Goal: Task Accomplishment & Management: Complete application form

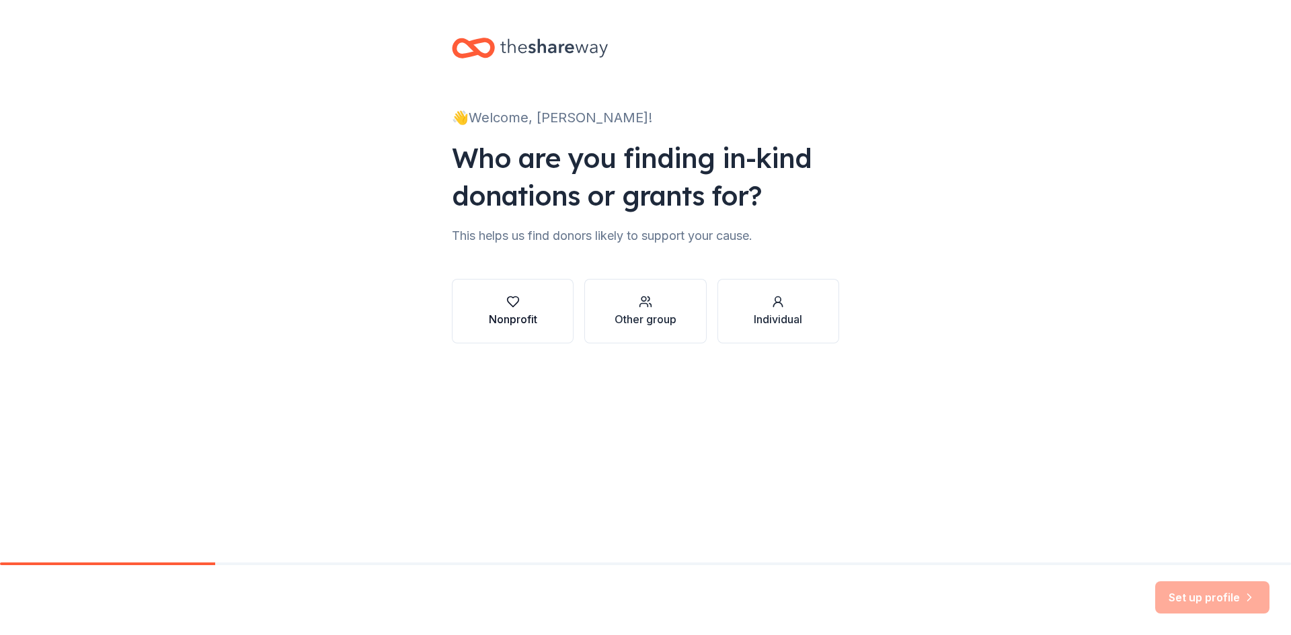
click at [489, 327] on div "Nonprofit" at bounding box center [513, 319] width 48 height 16
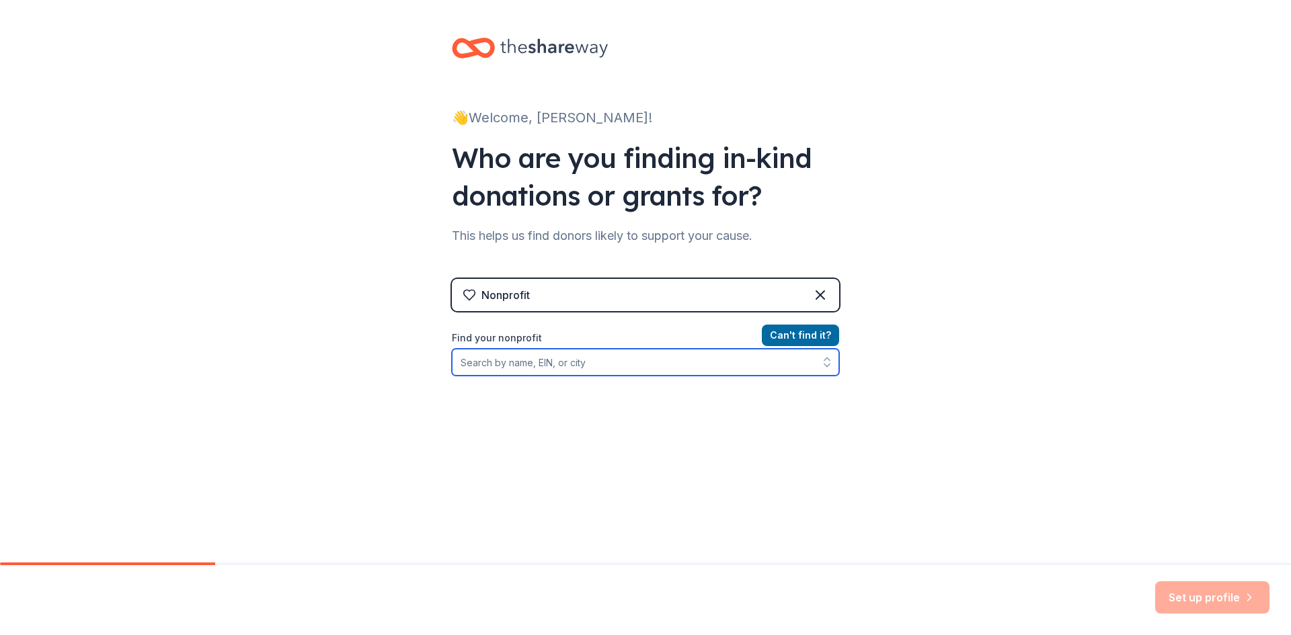
click at [452, 376] on input "Find your nonprofit" at bounding box center [645, 362] width 387 height 27
type input "[US_EMPLOYER_IDENTIFICATION_NUMBER]"
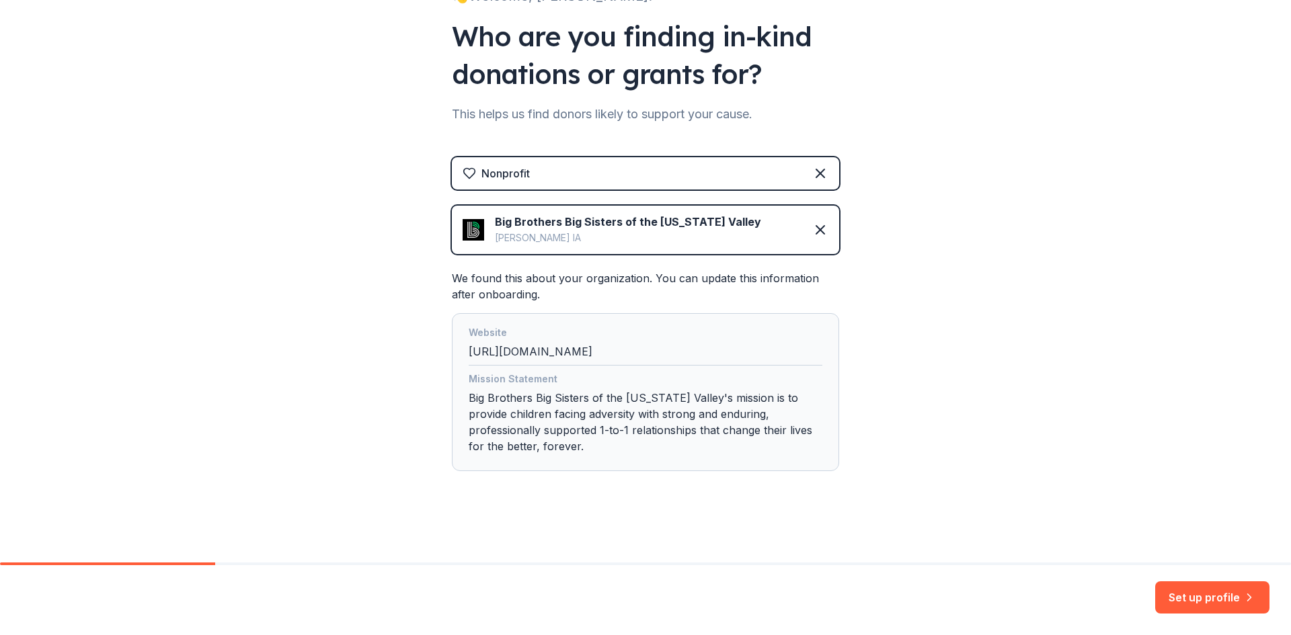
scroll to position [251, 0]
click at [1189, 595] on button "Set up profile" at bounding box center [1212, 598] width 114 height 32
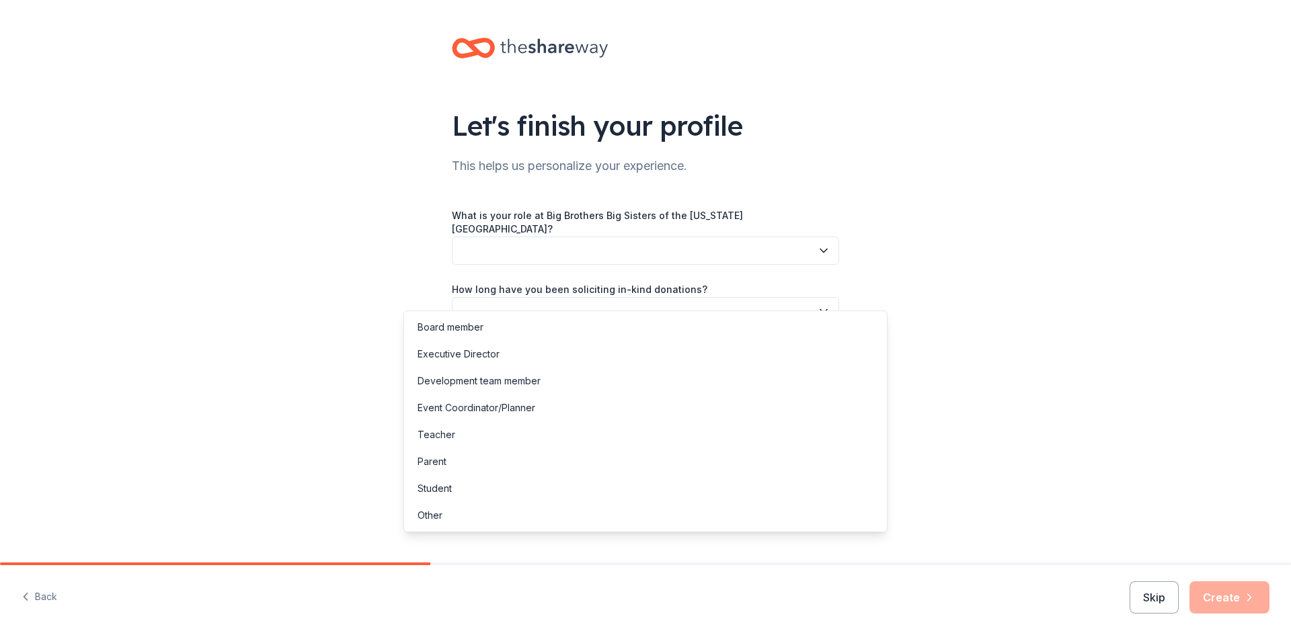
click at [827, 252] on icon "button" at bounding box center [823, 250] width 7 height 3
click at [535, 416] on div "Event Coordinator/Planner" at bounding box center [476, 408] width 118 height 16
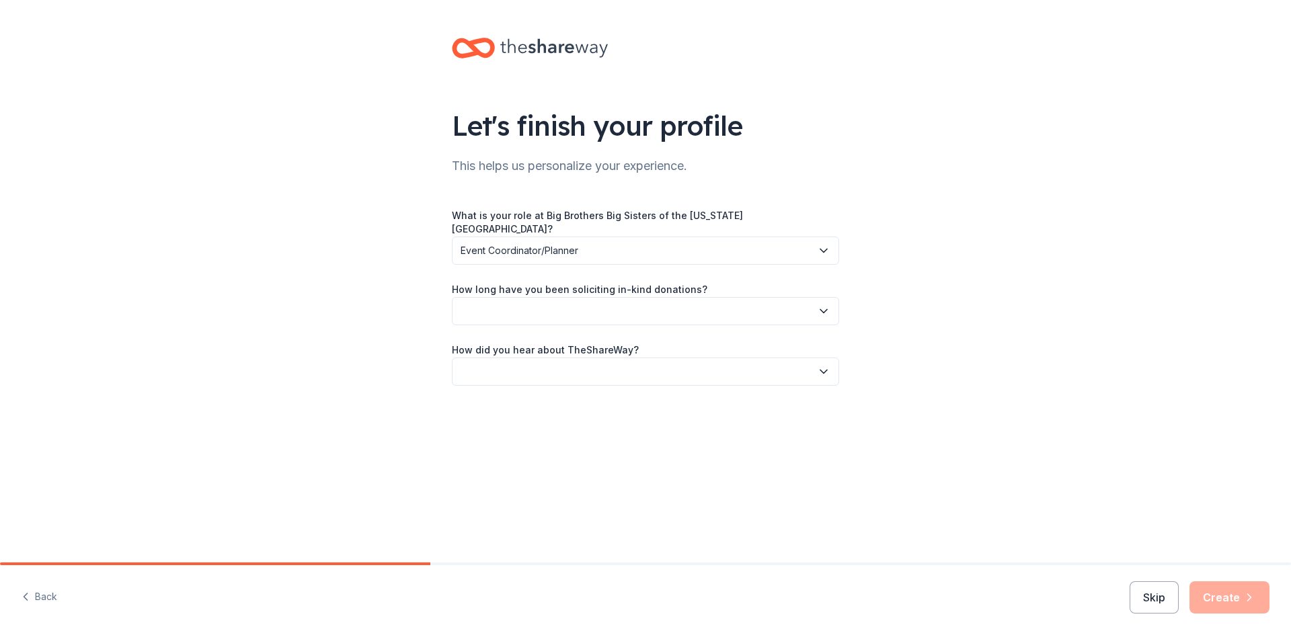
click at [830, 318] on icon "button" at bounding box center [823, 311] width 13 height 13
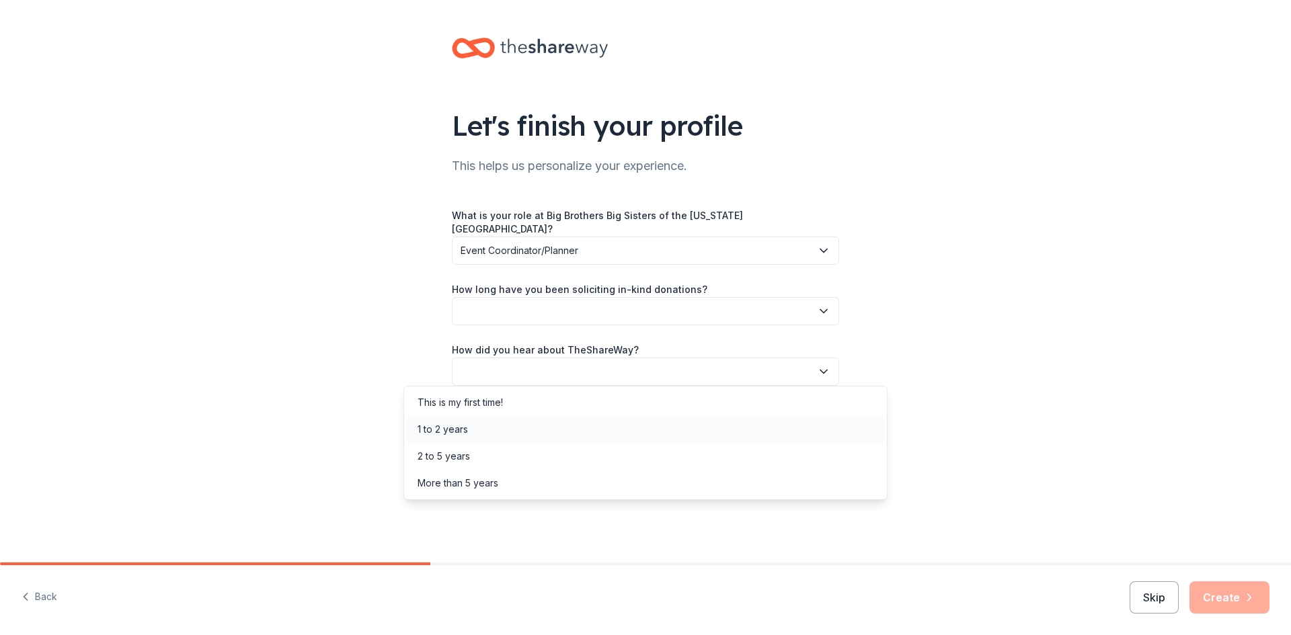
click at [467, 436] on div "1 to 2 years" at bounding box center [442, 430] width 50 height 16
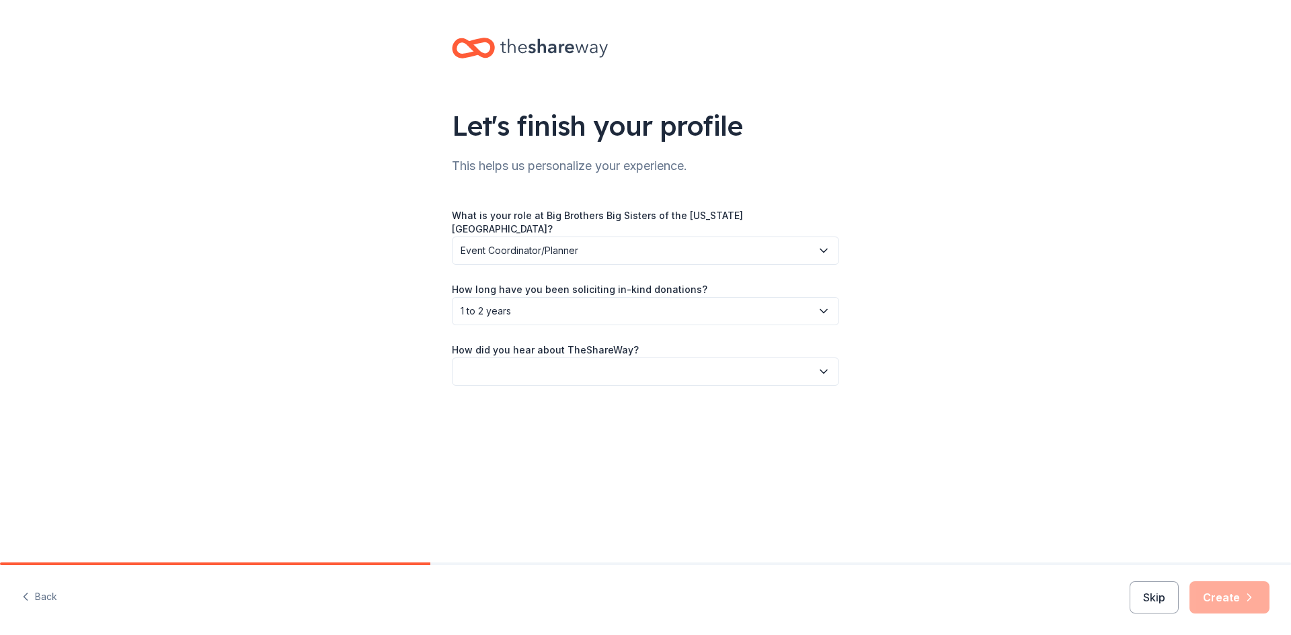
click at [830, 378] on icon "button" at bounding box center [823, 371] width 13 height 13
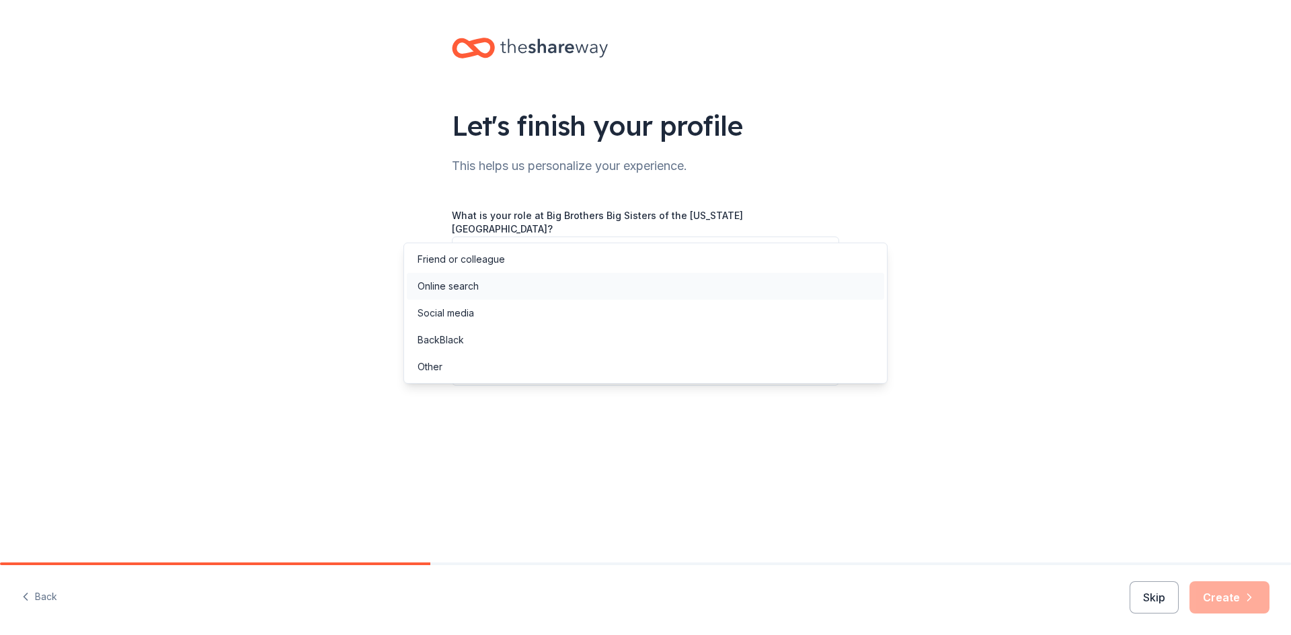
click at [467, 294] on div "Online search" at bounding box center [447, 286] width 61 height 16
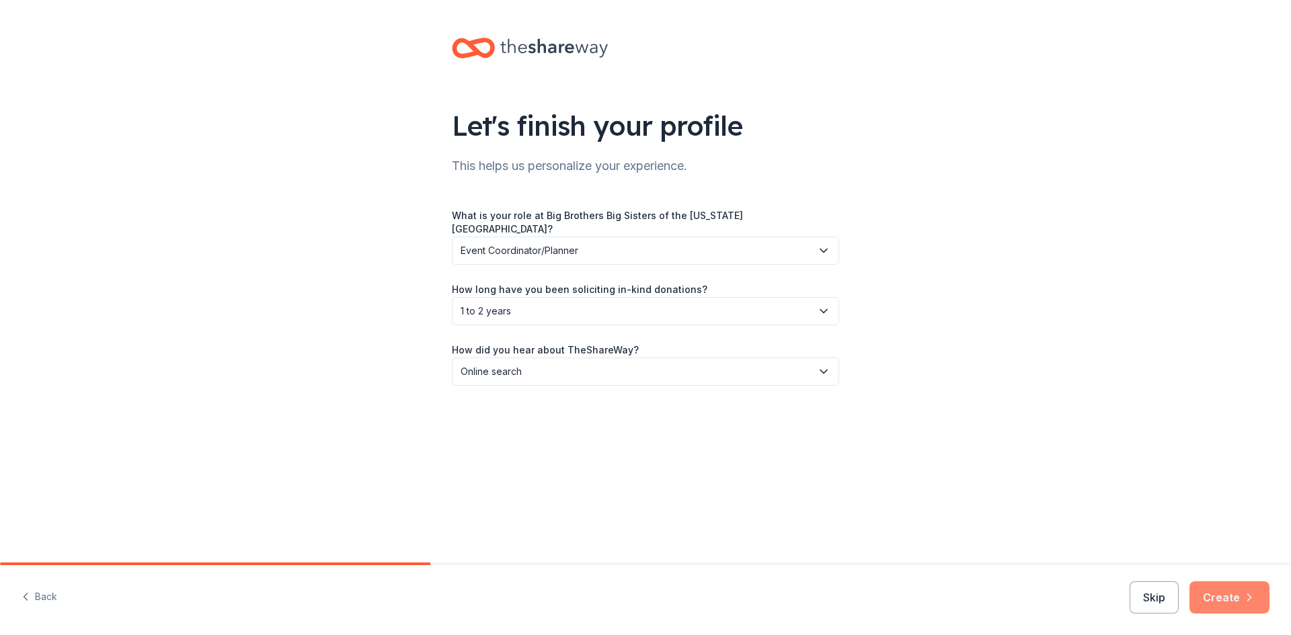
click at [1225, 585] on button "Create" at bounding box center [1229, 598] width 80 height 32
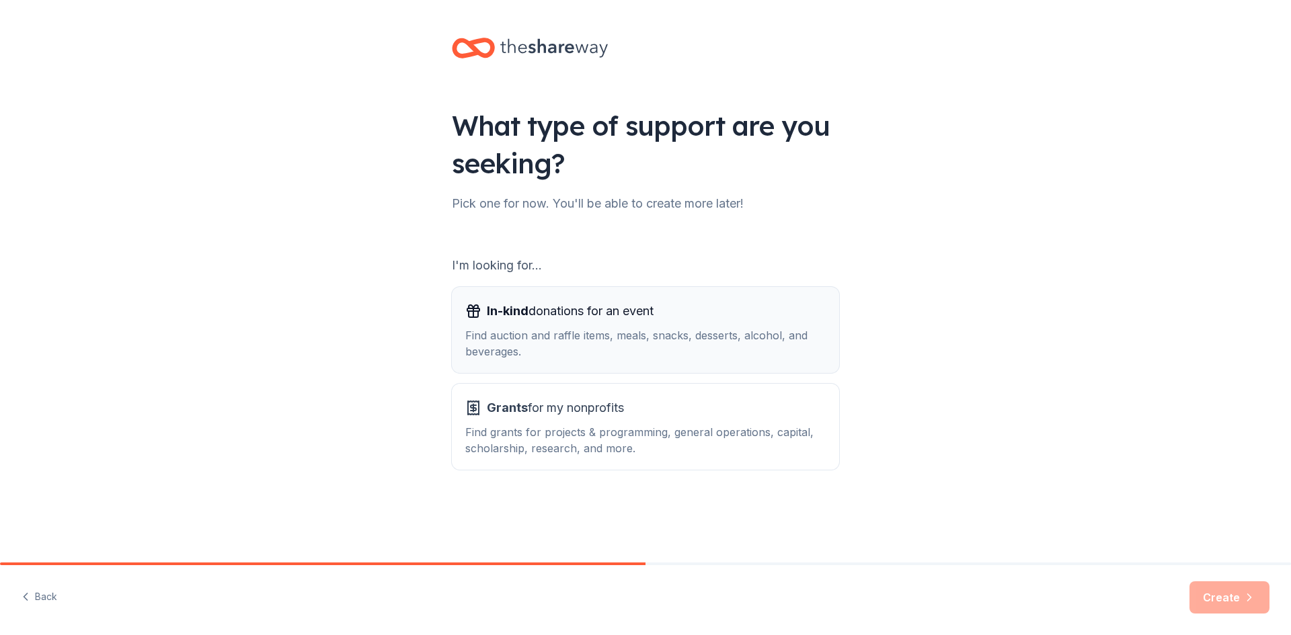
click at [501, 360] on div "Find auction and raffle items, meals, snacks, desserts, alcohol, and beverages." at bounding box center [645, 343] width 360 height 32
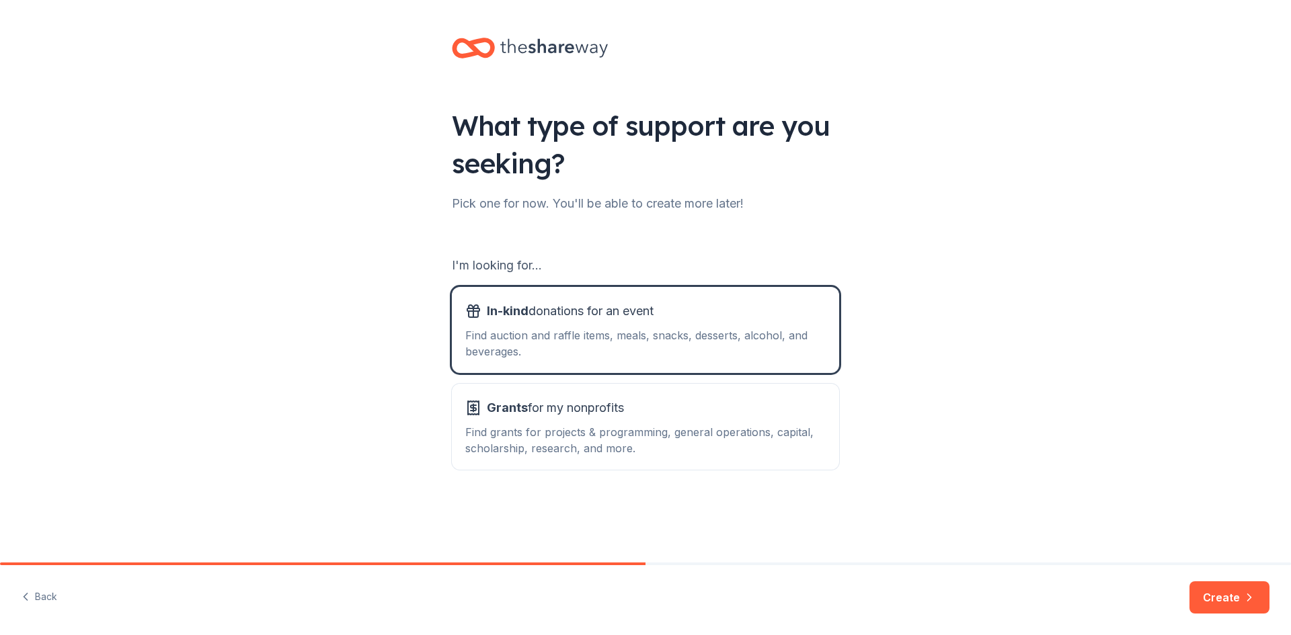
scroll to position [126, 0]
click at [1207, 583] on button "Create" at bounding box center [1229, 598] width 80 height 32
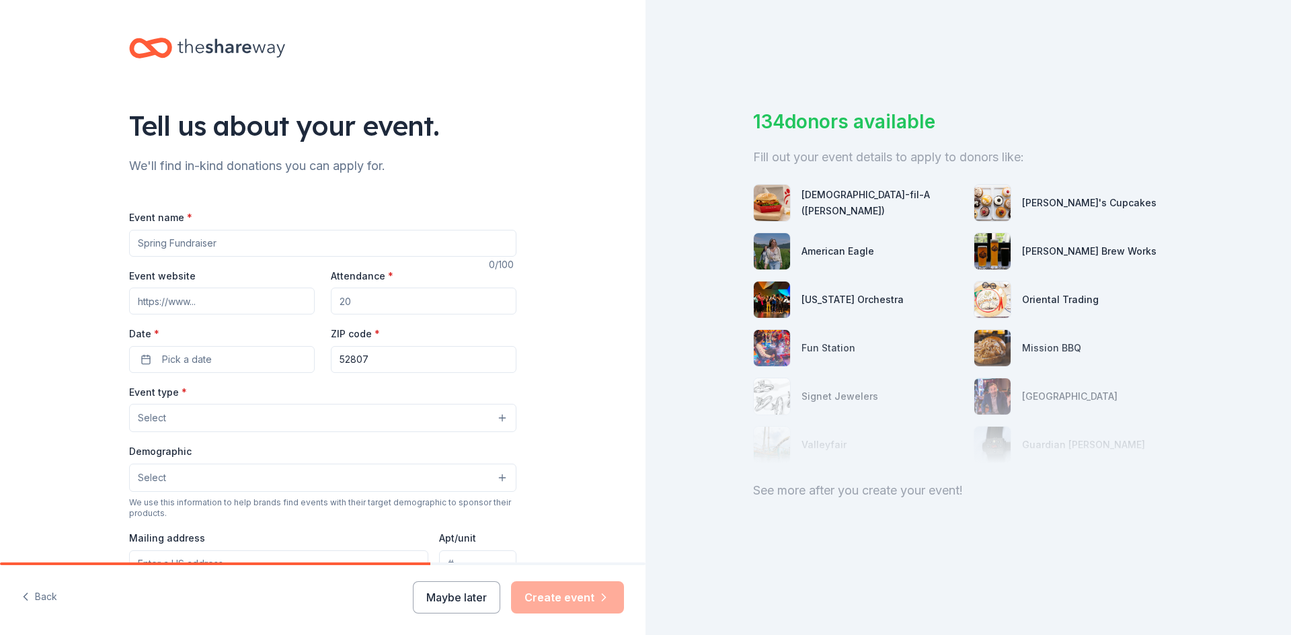
click at [129, 257] on input "Event name *" at bounding box center [322, 243] width 387 height 27
type input "Putt-A-Round"
click at [364, 315] on input "Attendance *" at bounding box center [424, 301] width 186 height 27
type input "1000"
click at [162, 368] on span "Pick a date" at bounding box center [187, 360] width 50 height 16
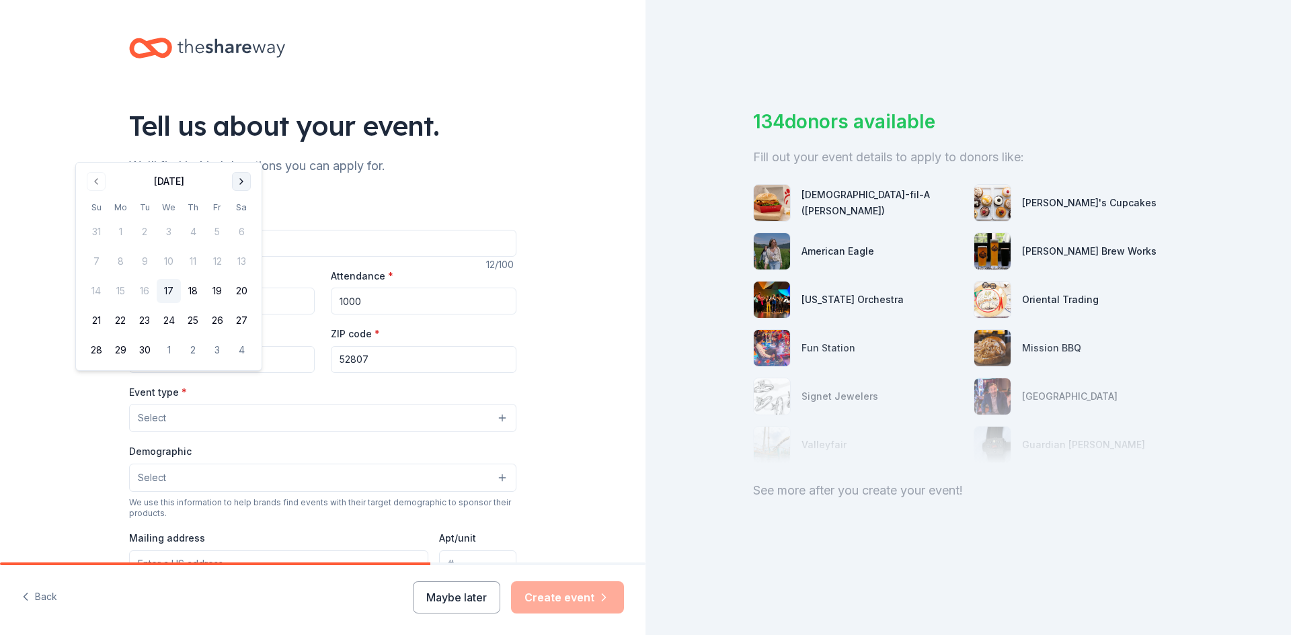
click at [251, 179] on button "Go to next month" at bounding box center [241, 181] width 19 height 19
click at [251, 148] on button "Go to next month" at bounding box center [241, 144] width 19 height 19
click at [251, 179] on button "Go to next month" at bounding box center [241, 181] width 19 height 19
click at [251, 185] on button "Go to next month" at bounding box center [241, 181] width 19 height 19
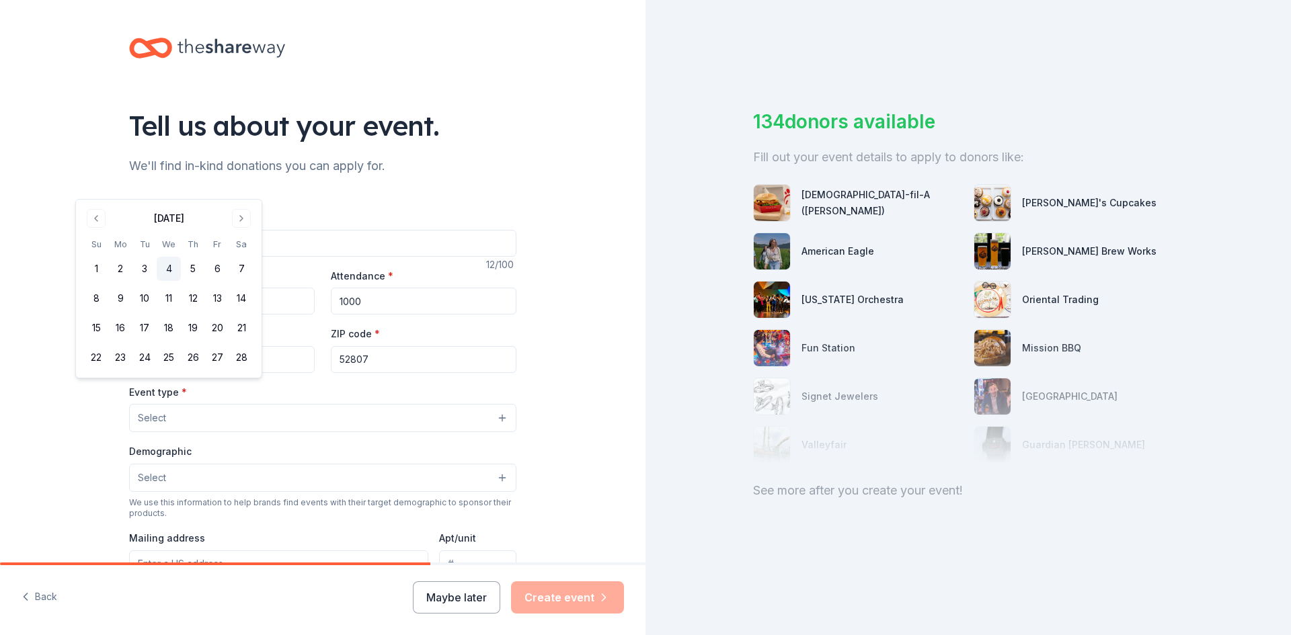
click at [181, 281] on button "4" at bounding box center [169, 269] width 24 height 24
click at [138, 426] on span "Select" at bounding box center [152, 418] width 28 height 16
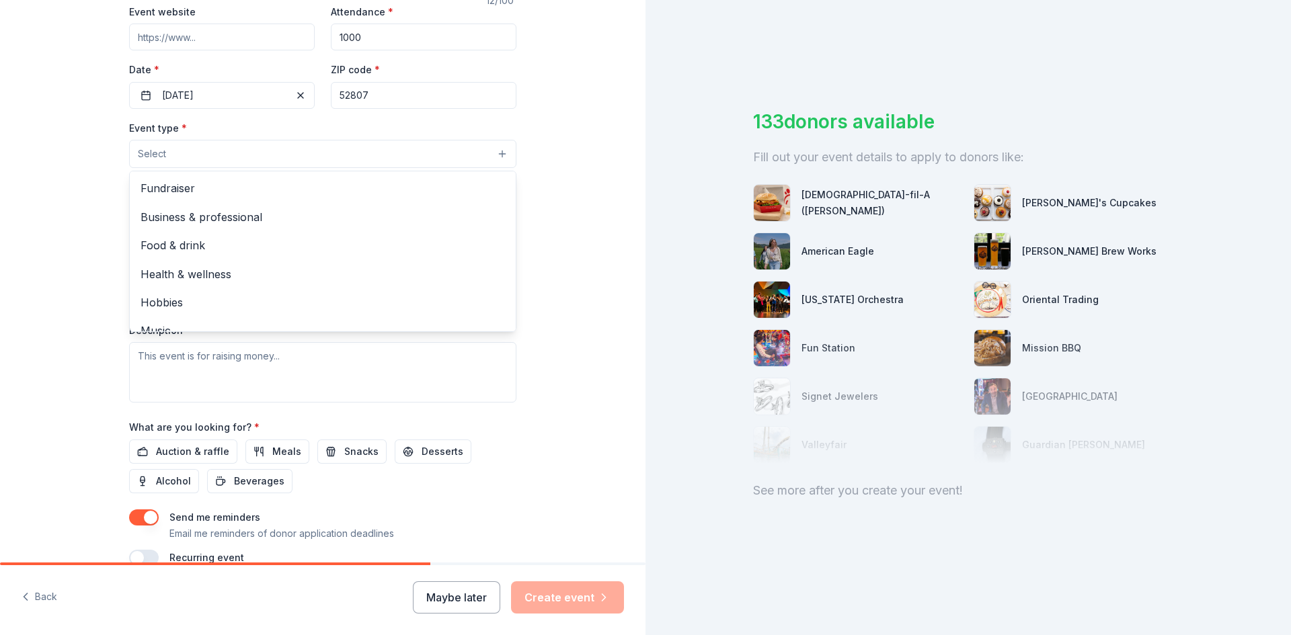
scroll to position [272, 0]
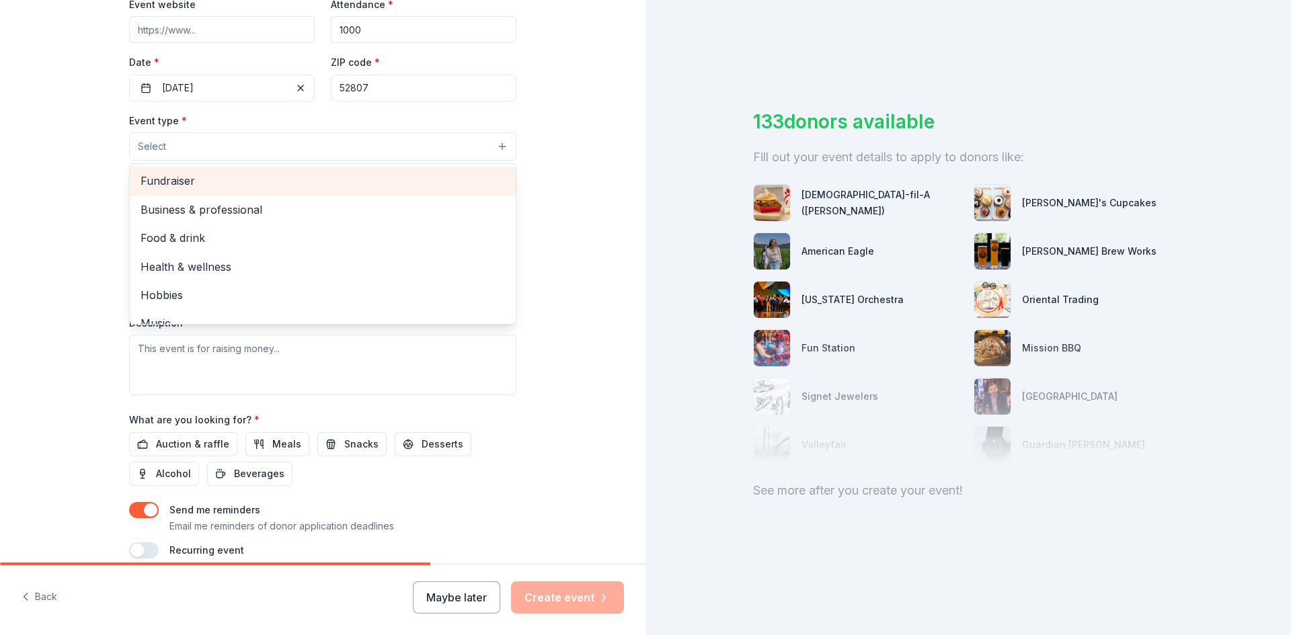
click at [141, 190] on span "Fundraiser" at bounding box center [323, 180] width 364 height 17
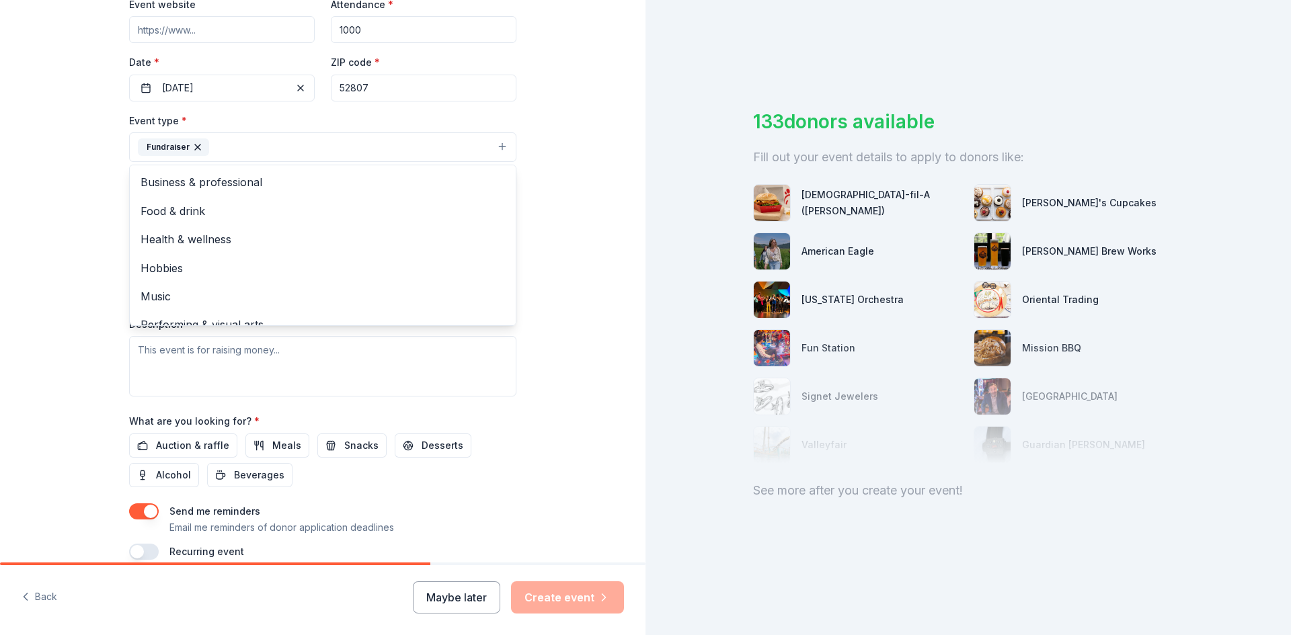
scroll to position [20, 0]
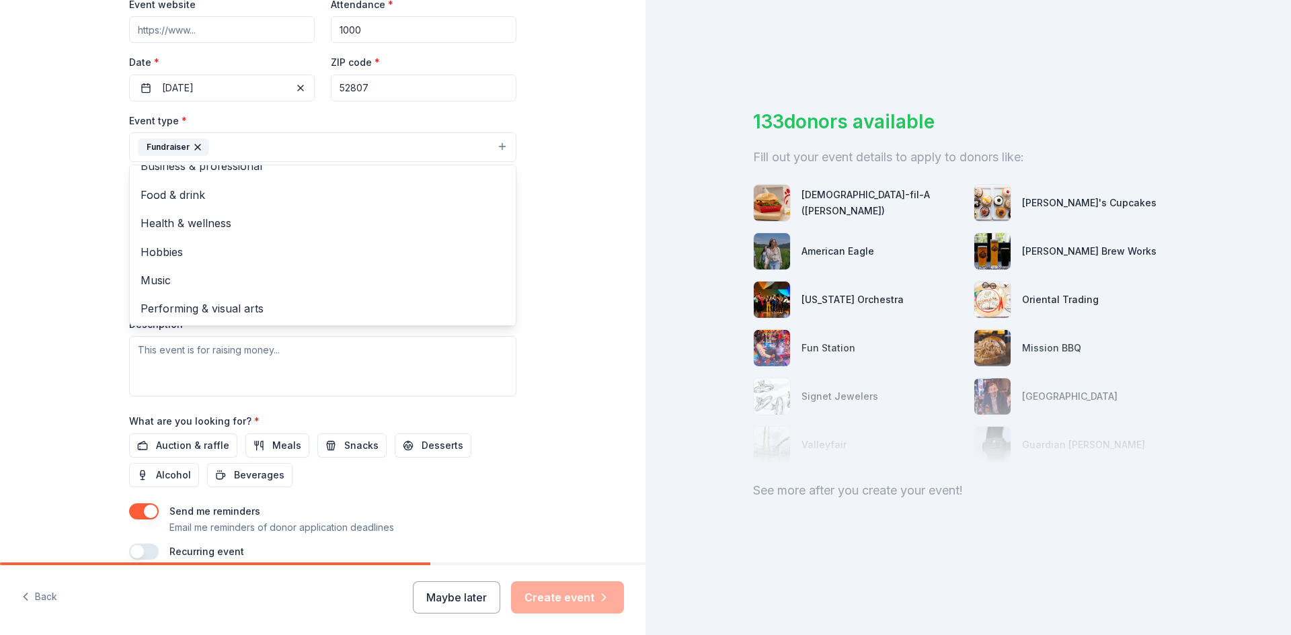
click at [603, 309] on div "Tell us about your event. We'll find in-kind donations you can apply for. Event…" at bounding box center [322, 176] width 645 height 896
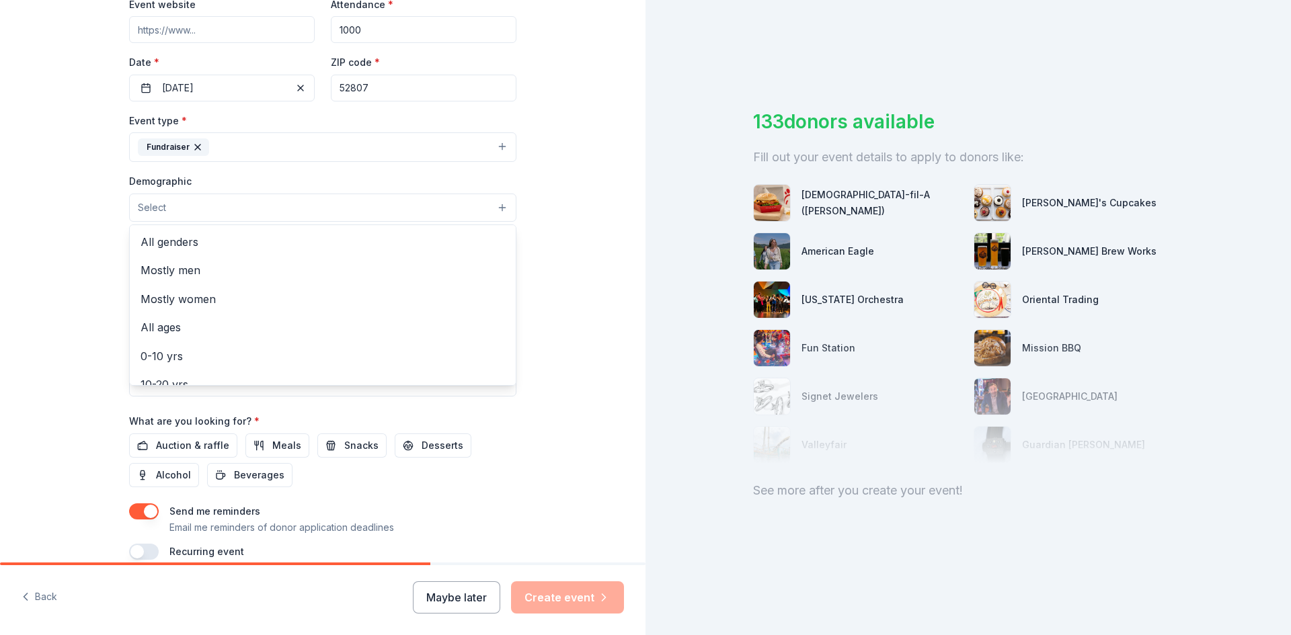
click at [516, 222] on button "Select" at bounding box center [322, 208] width 387 height 28
click at [141, 251] on span "All genders" at bounding box center [323, 241] width 364 height 17
click at [141, 235] on span "30-40 yrs" at bounding box center [323, 226] width 364 height 17
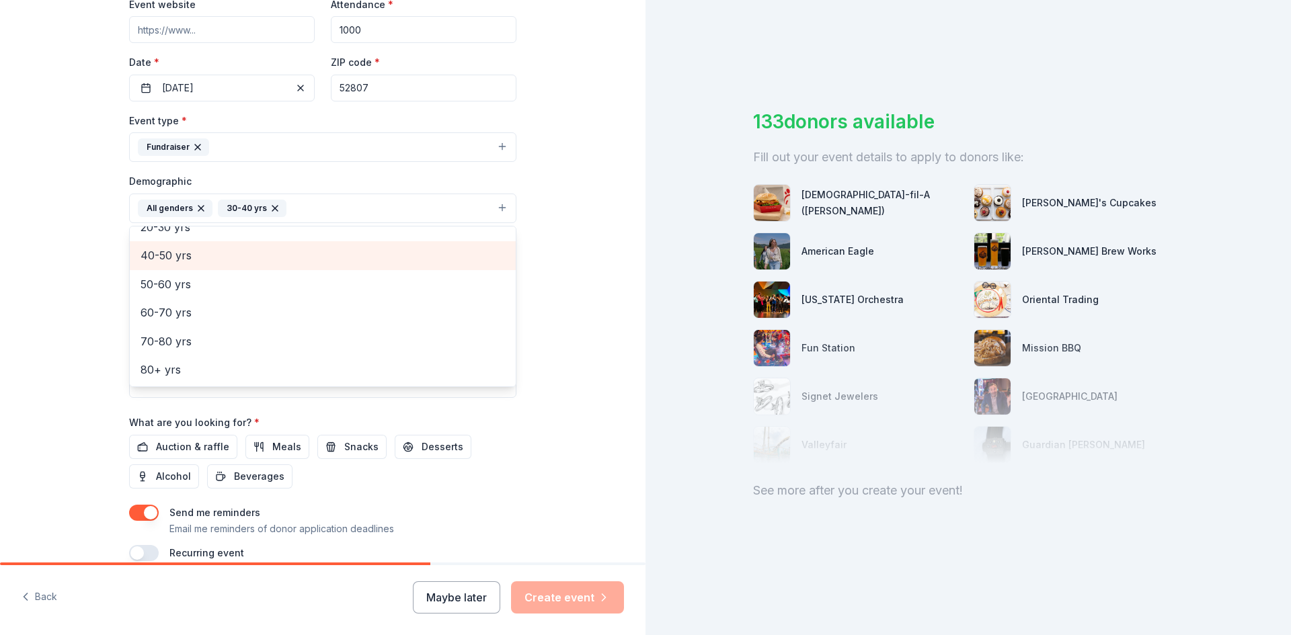
click at [141, 264] on span "40-50 yrs" at bounding box center [323, 255] width 364 height 17
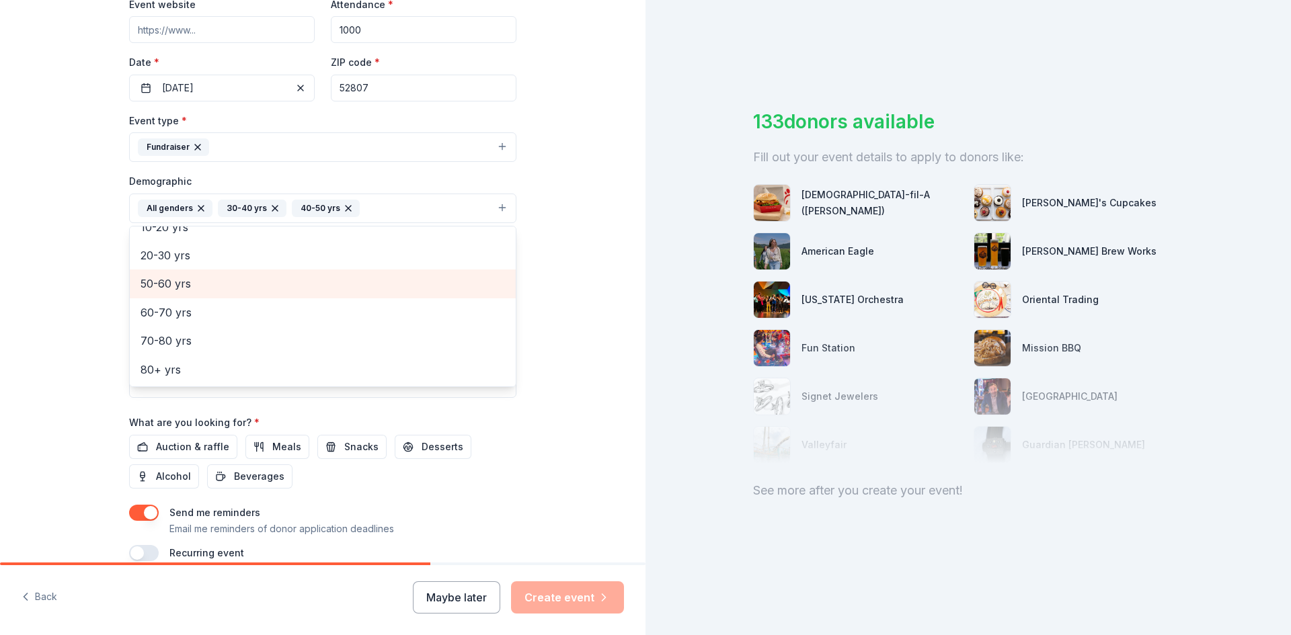
click at [141, 292] on span "50-60 yrs" at bounding box center [323, 283] width 364 height 17
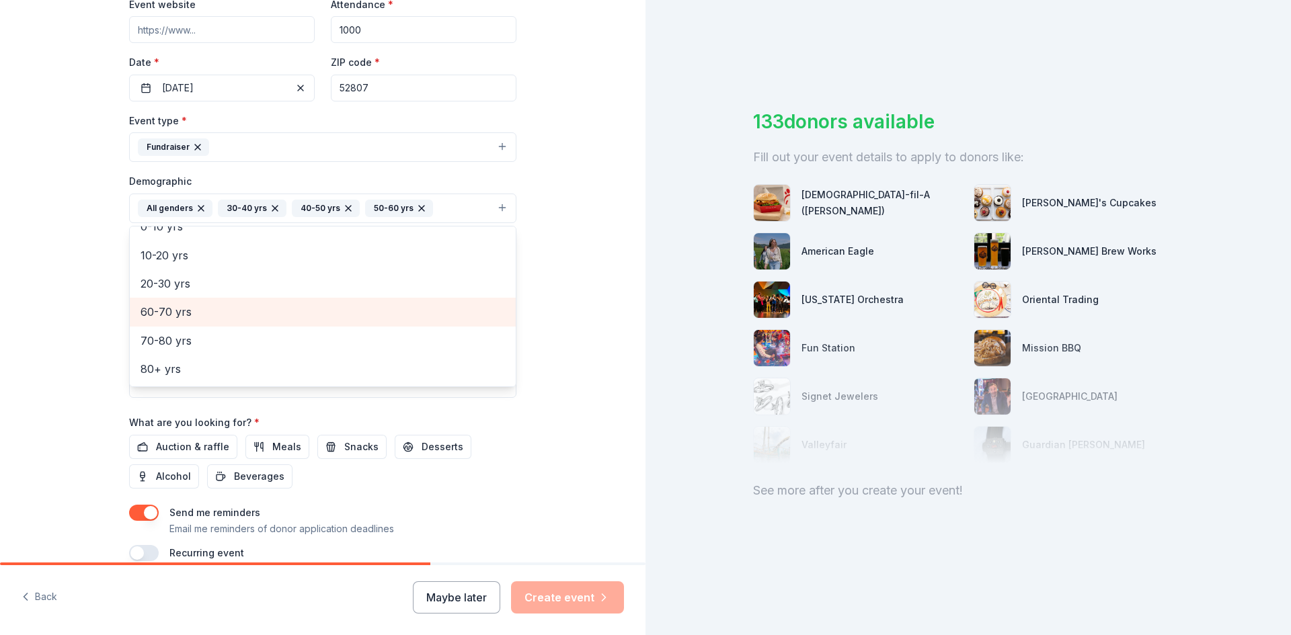
click at [141, 321] on span "60-70 yrs" at bounding box center [323, 311] width 364 height 17
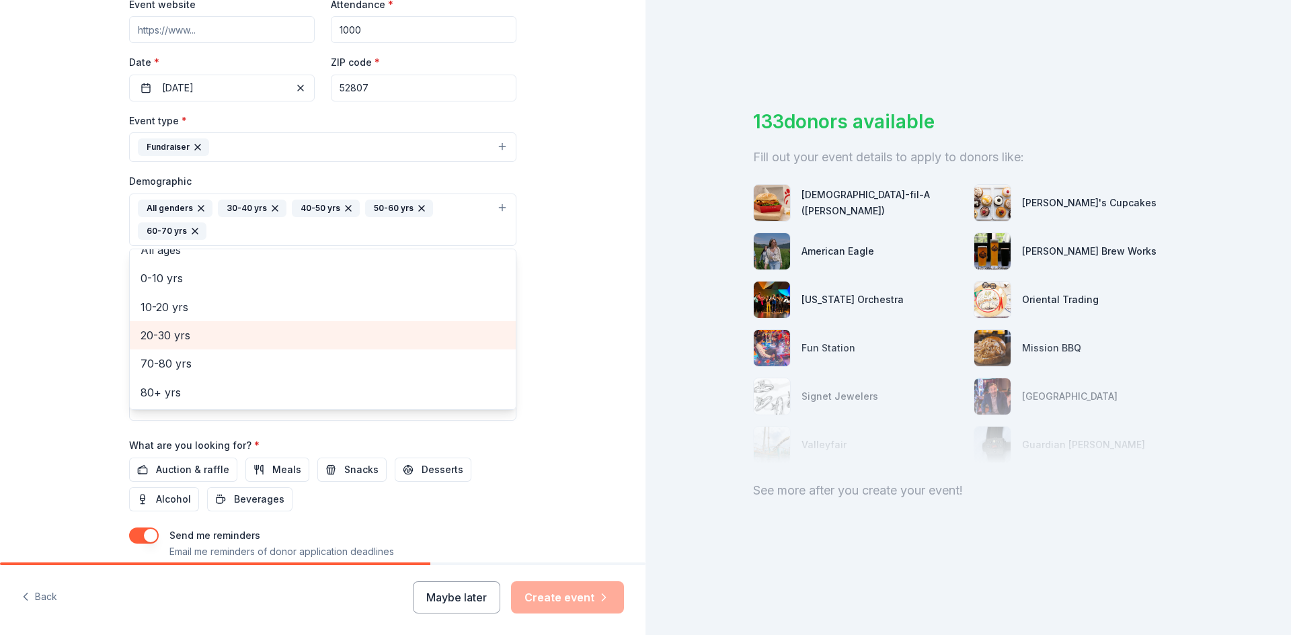
scroll to position [91, 0]
click at [590, 370] on div "Tell us about your event. We'll find in-kind donations you can apply for. Event…" at bounding box center [322, 188] width 645 height 920
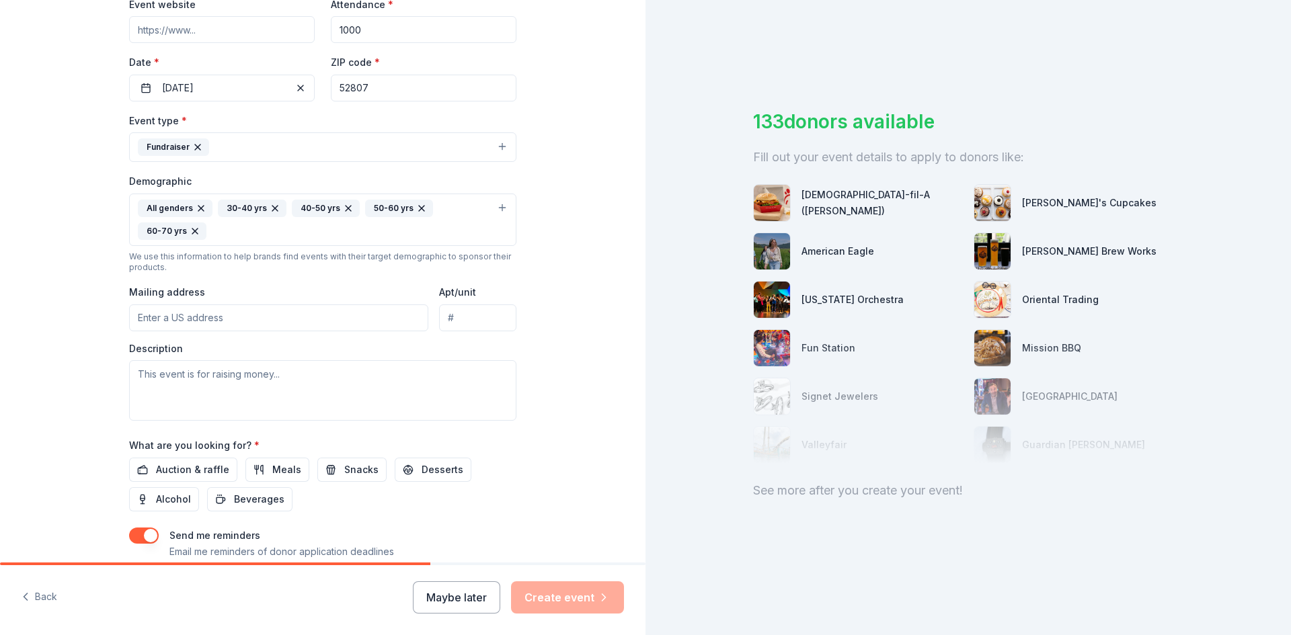
paste input "[URL][DOMAIN_NAME]"
type input "[URL][DOMAIN_NAME]"
click at [129, 331] on input "Mailing address" at bounding box center [278, 318] width 299 height 27
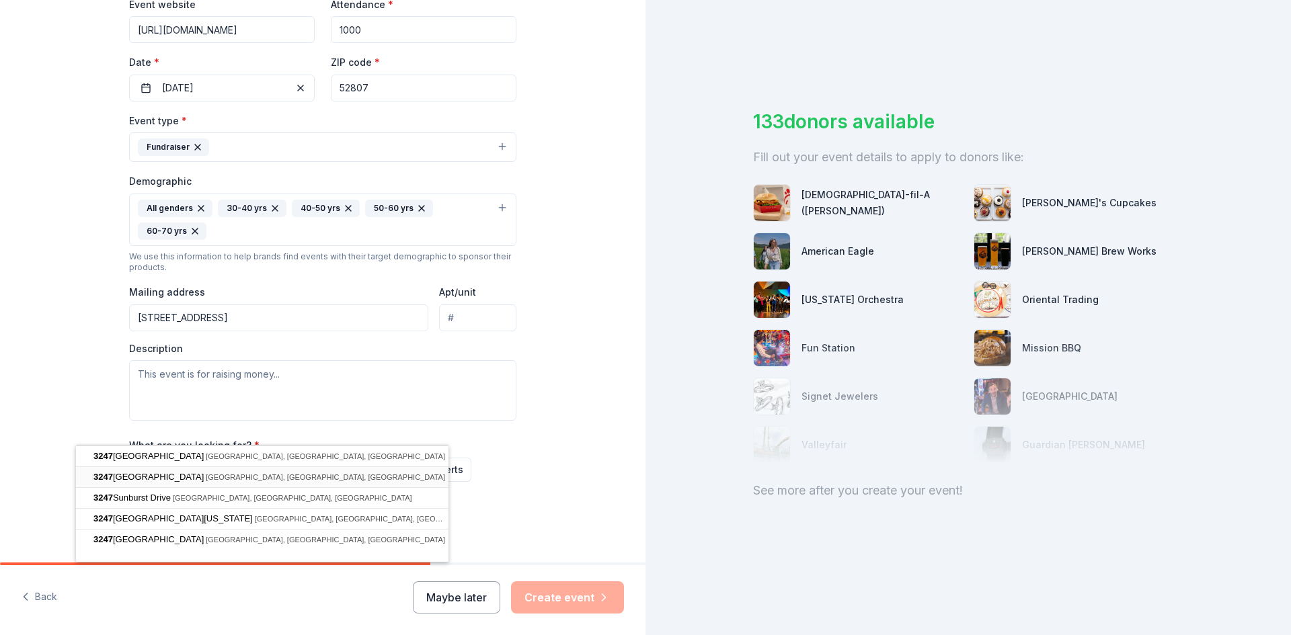
type input "[STREET_ADDRESS]"
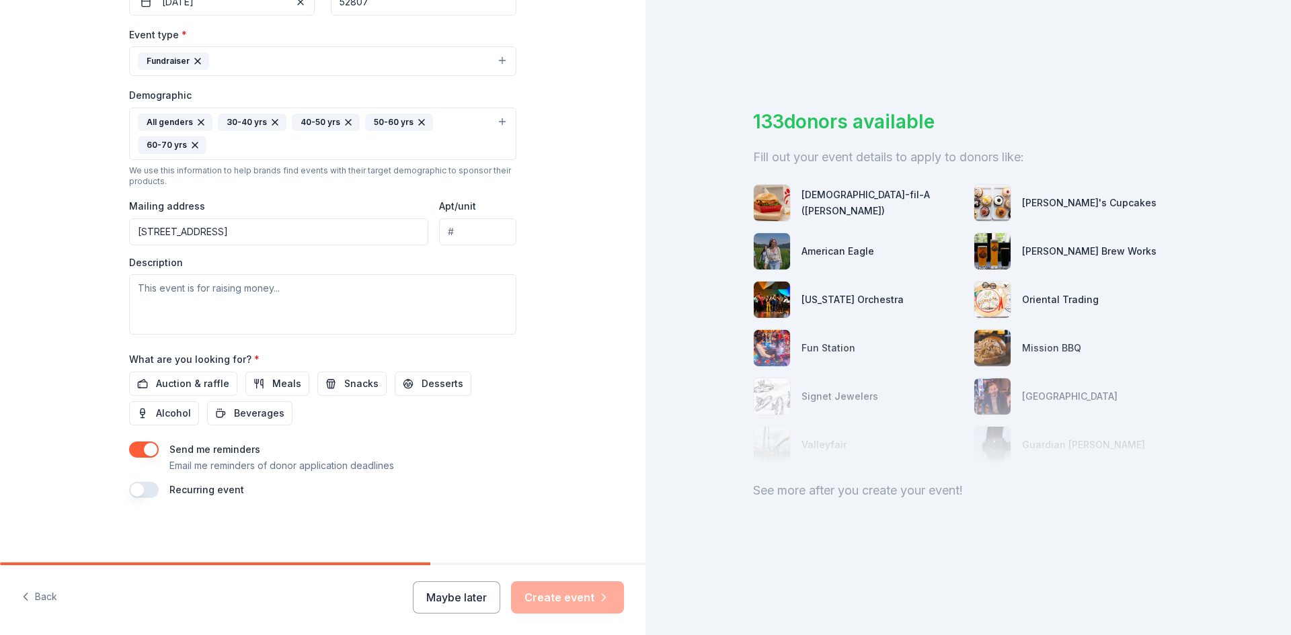
scroll to position [512, 0]
paste textarea "Our 20th Annual Putt-A-Round was a record-breaking success! Thanks to our amazi…"
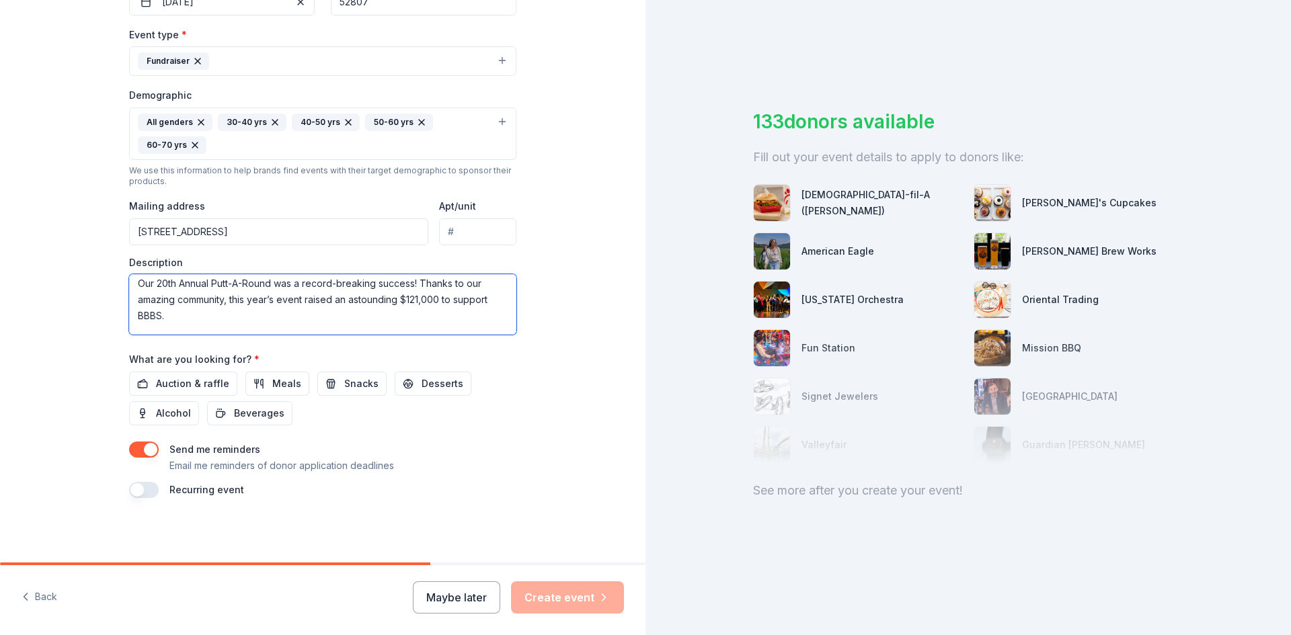
scroll to position [0, 0]
click at [179, 274] on textarea "Our 20th Annual Putt-A-Round was a record-breaking success! Thanks to our amazi…" at bounding box center [322, 304] width 387 height 61
click at [394, 274] on textarea "Our 20th Annual Putt-A-Round was a record-breaking success! Thanks to our amazi…" at bounding box center [322, 304] width 387 height 61
click at [448, 274] on textarea "Our 20th Annual Putt-A-Round was a record-breaking success! Thanks to our amazi…" at bounding box center [322, 304] width 387 height 61
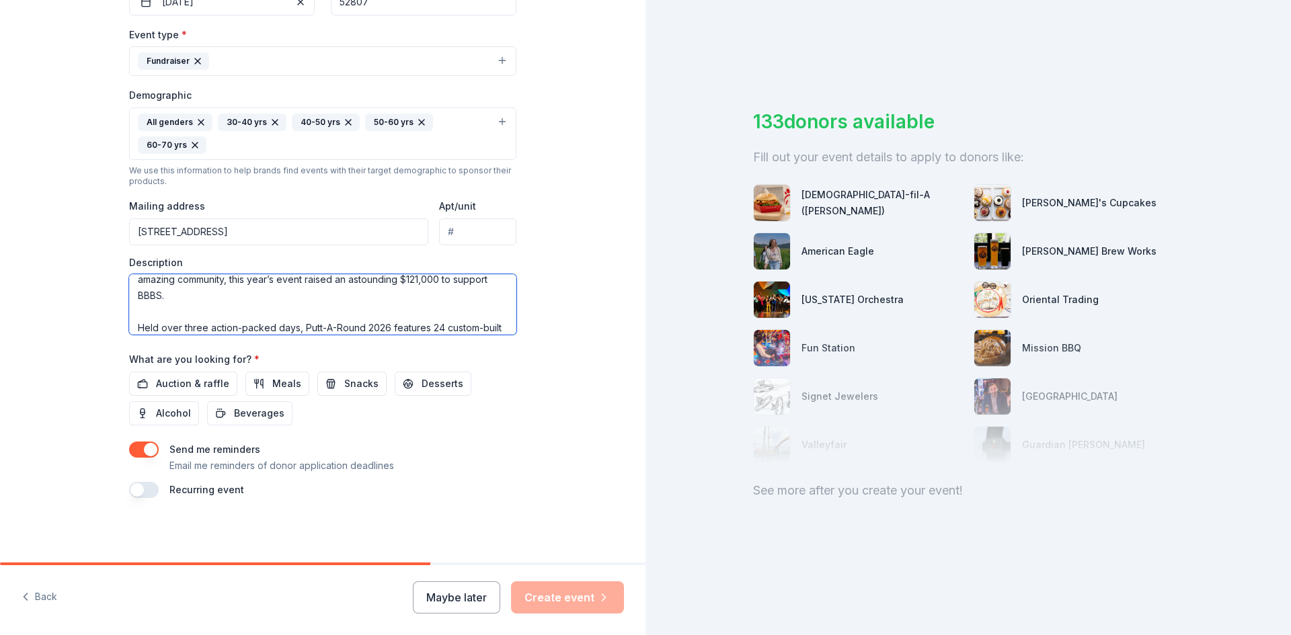
scroll to position [0, 0]
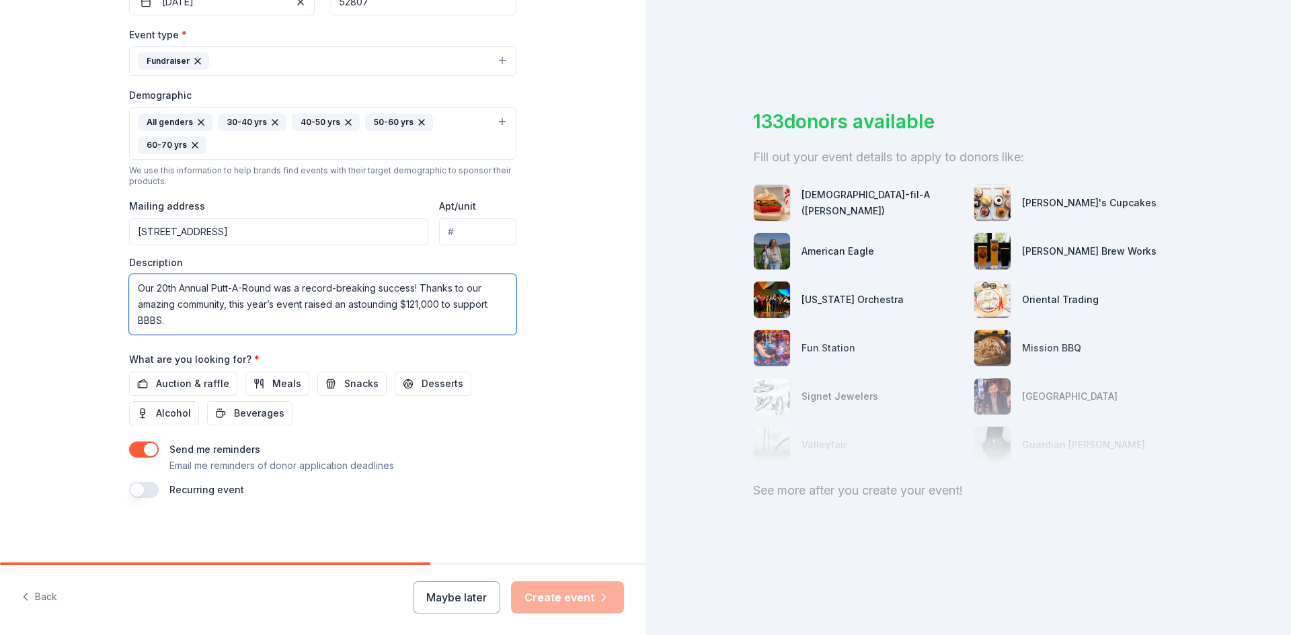
drag, startPoint x: 155, startPoint y: 301, endPoint x: 64, endPoint y: 237, distance: 110.6
click at [108, 238] on div "Tell us about your event. We'll find in-kind donations you can apply for. Event…" at bounding box center [323, 102] width 430 height 920
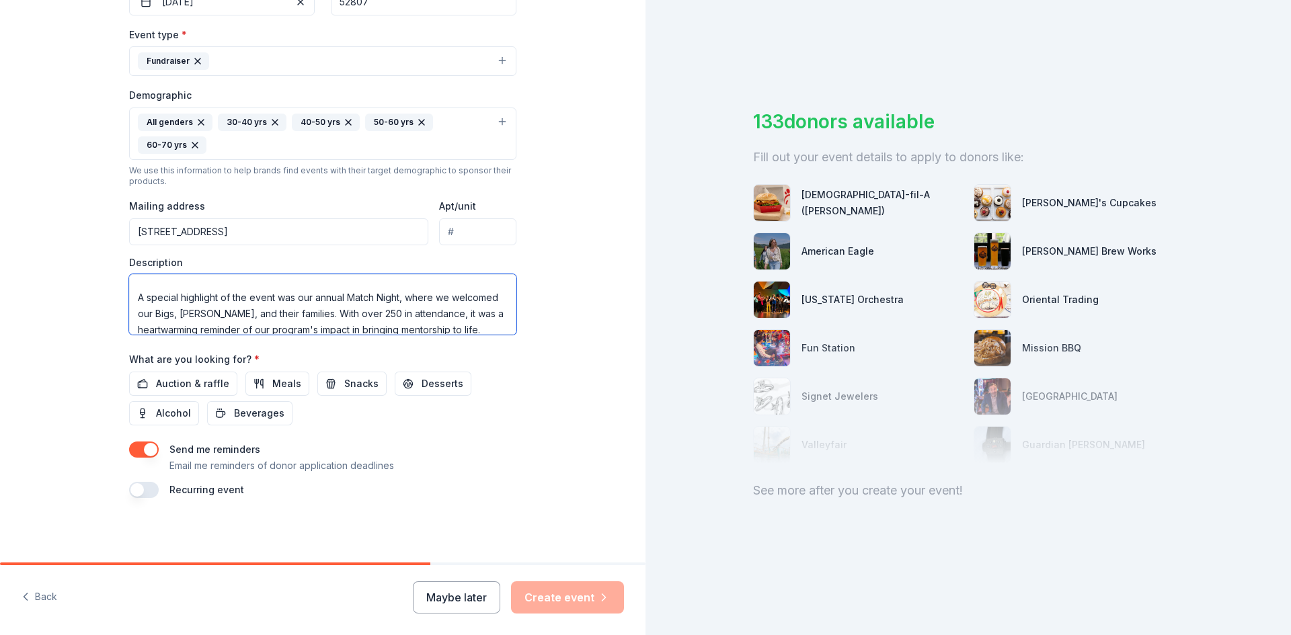
scroll to position [81, 0]
click at [282, 278] on textarea "Held over three action-packed days, Putt-A-Round 2026 features 24 custom-built …" at bounding box center [322, 304] width 387 height 61
click at [516, 276] on textarea "Held over three action-packed days, Putt-A-Round 2026 features 24 custom-built …" at bounding box center [322, 304] width 387 height 61
click at [460, 274] on textarea "Held over three action-packed days, Putt-A-Round 2026 features 24 custom-built …" at bounding box center [322, 304] width 387 height 61
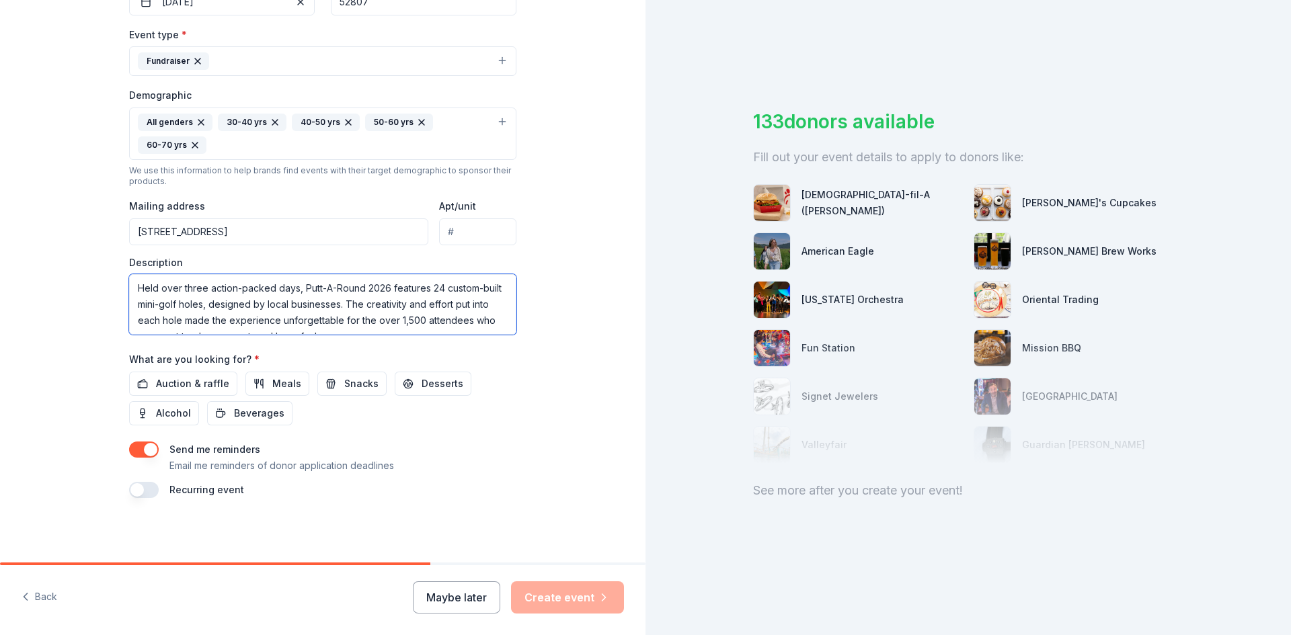
scroll to position [27, 0]
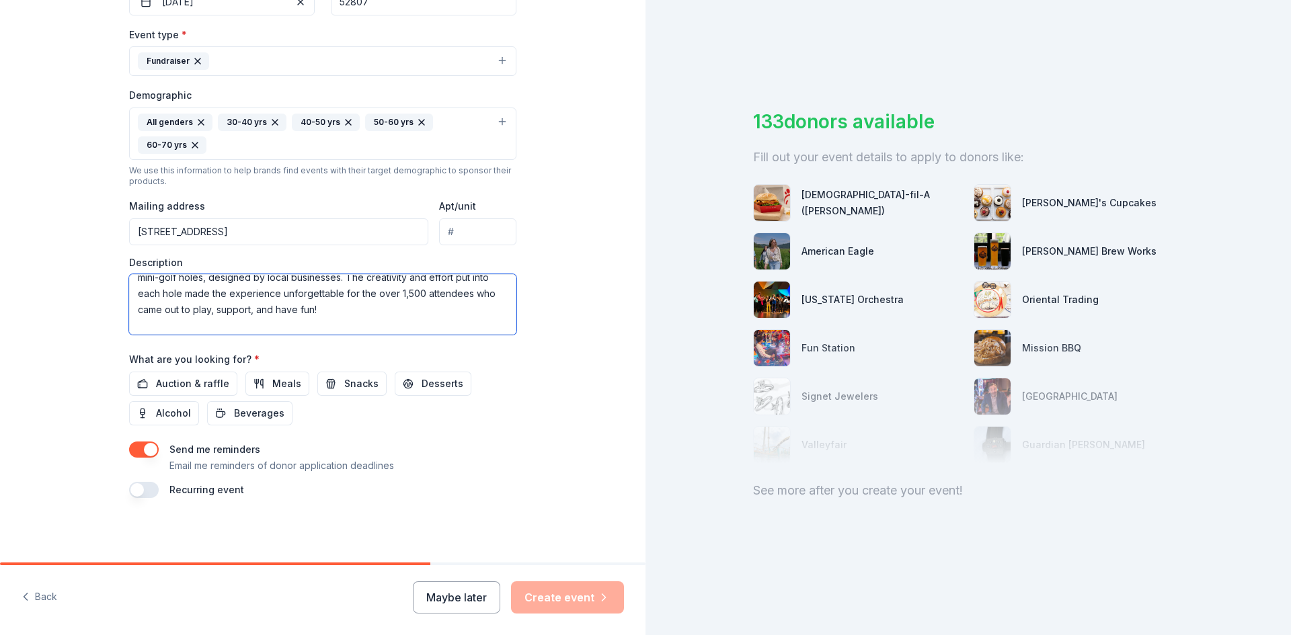
click at [129, 295] on textarea "Held over three action-packed days, Putt-A-Round 2026 features 24 custom-built …" at bounding box center [322, 304] width 387 height 61
click at [343, 290] on textarea "Held over three action-packed days, Putt-A-Round 2026 features 24 custom-built …" at bounding box center [322, 304] width 387 height 61
drag, startPoint x: 294, startPoint y: 297, endPoint x: 159, endPoint y: 278, distance: 136.4
click at [159, 278] on textarea "Held over three action-packed days, Putt-A-Round 2026 features 24 custom-built …" at bounding box center [322, 304] width 387 height 61
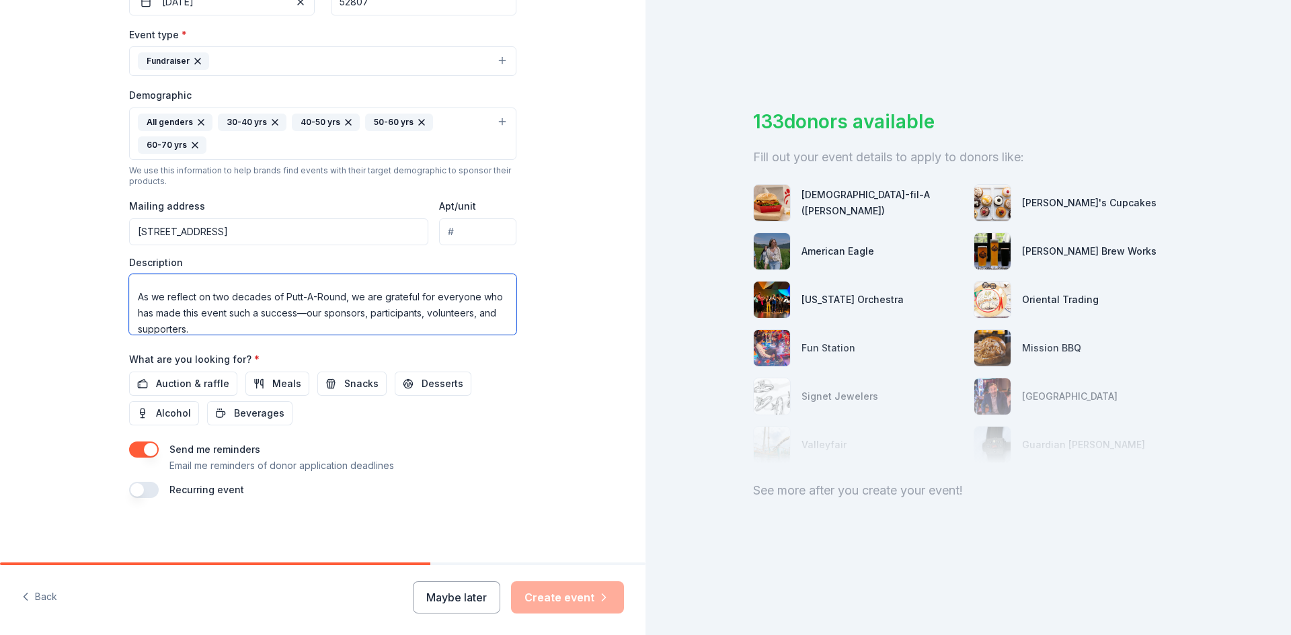
scroll to position [0, 0]
drag, startPoint x: 193, startPoint y: 307, endPoint x: 50, endPoint y: 224, distance: 165.1
click at [108, 224] on div "Tell us about your event. We'll find in-kind donations you can apply for. Event…" at bounding box center [323, 102] width 430 height 920
type textarea "Held over three action-packed days, Putt-A-Round 2026 features 24 custom-built …"
